Goal: Task Accomplishment & Management: Complete application form

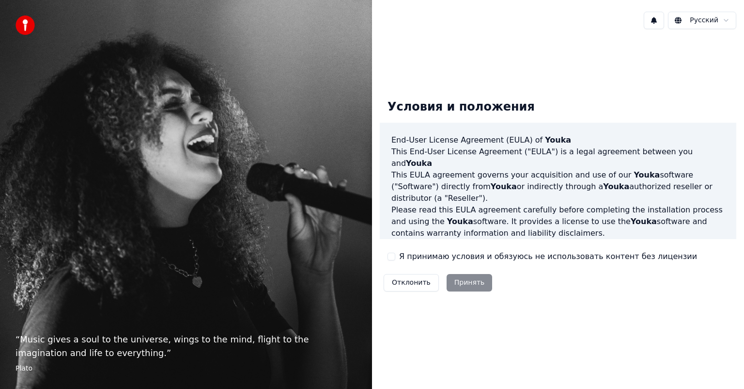
click at [467, 285] on div "Отклонить Принять" at bounding box center [438, 282] width 116 height 25
click at [467, 283] on div "Отклонить Принять" at bounding box center [438, 282] width 116 height 25
click at [392, 256] on button "Я принимаю условия и обязуюсь не использовать контент без лицензии" at bounding box center [392, 256] width 8 height 8
click at [455, 286] on button "Принять" at bounding box center [470, 282] width 46 height 17
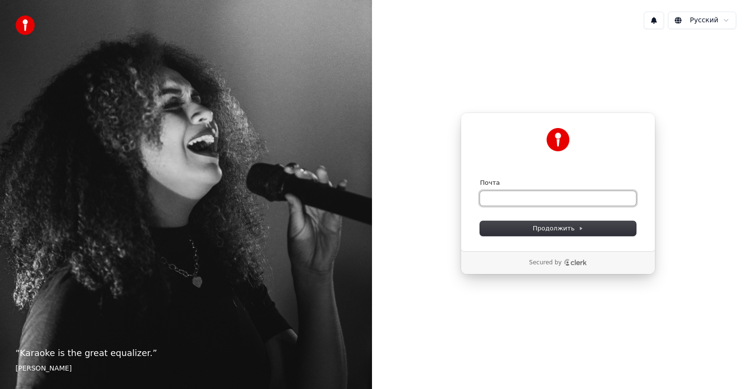
click at [489, 198] on input "Почта" at bounding box center [558, 198] width 156 height 15
type input "****"
